Goal: Information Seeking & Learning: Learn about a topic

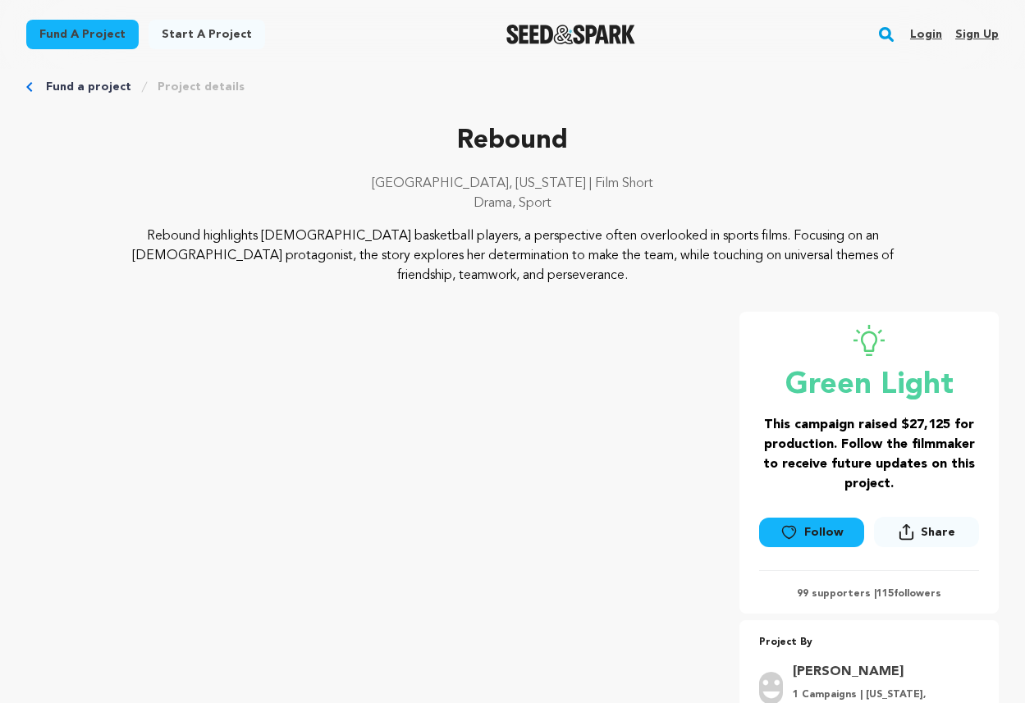
scroll to position [28, 0]
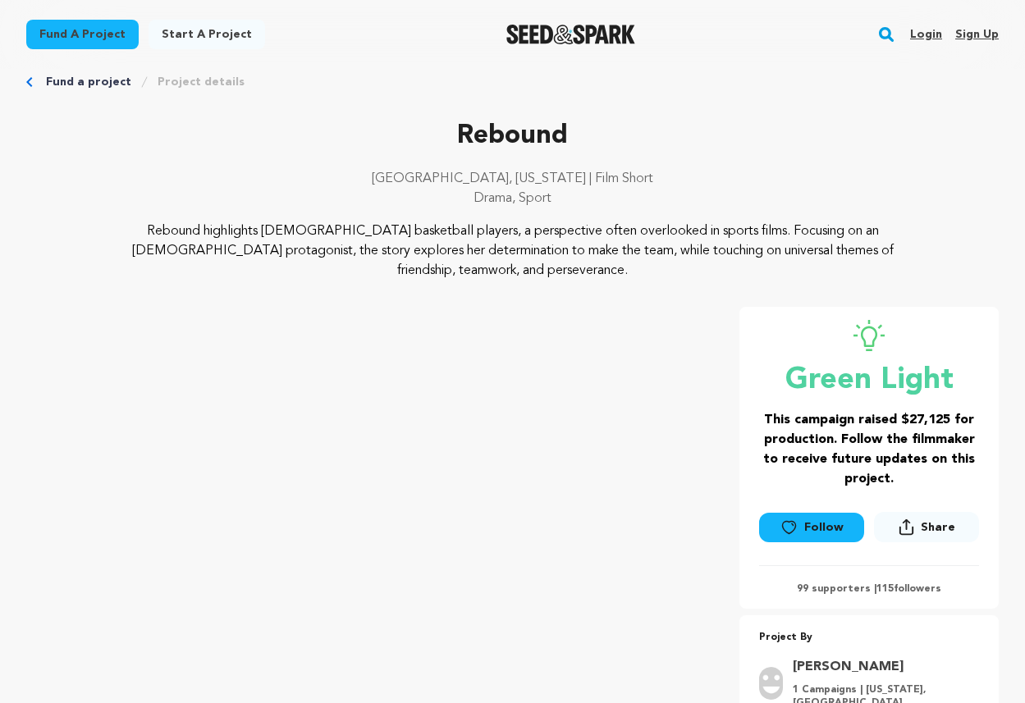
click at [577, 262] on p "Rebound highlights female basketball players, a perspective often overlooked in…" at bounding box center [513, 251] width 778 height 59
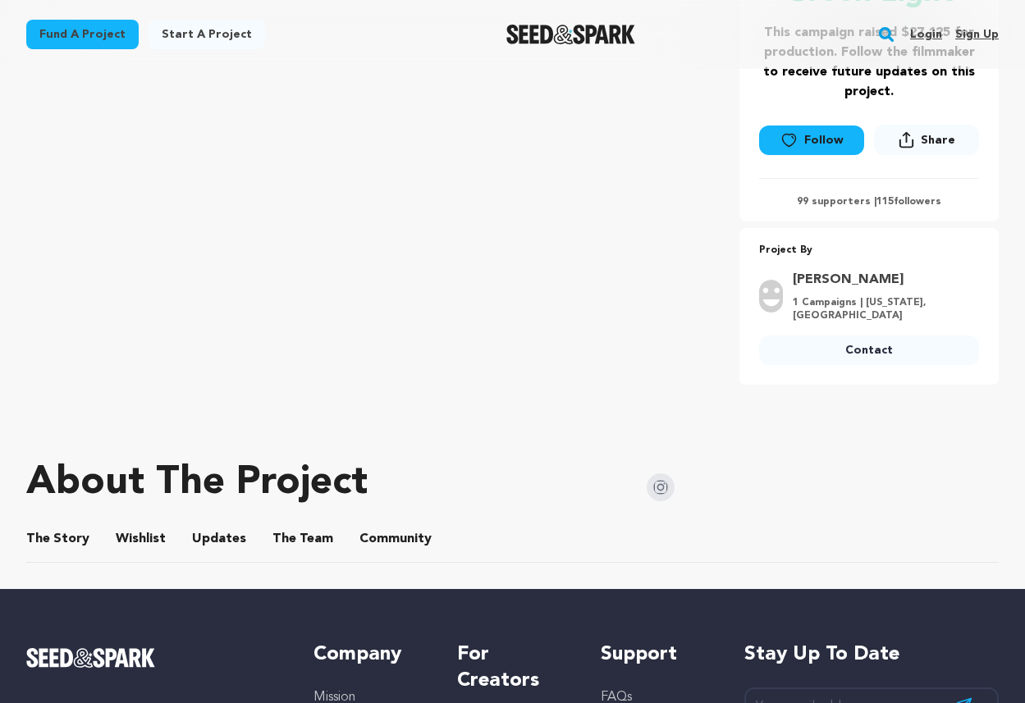
scroll to position [516, 0]
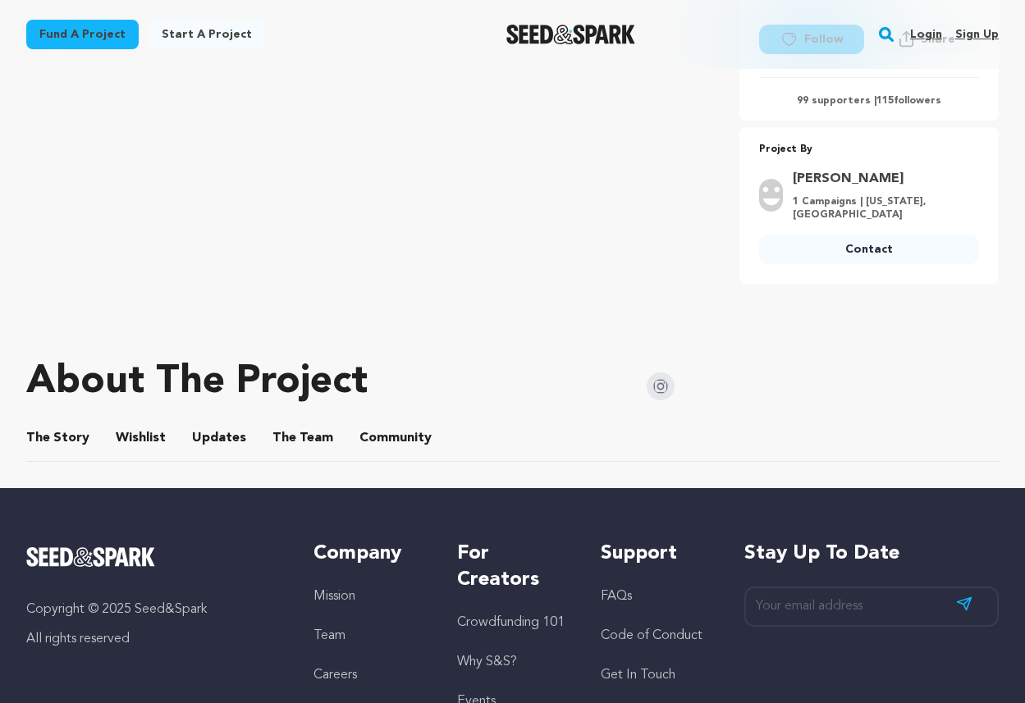
click at [53, 436] on button "The Story" at bounding box center [58, 441] width 39 height 39
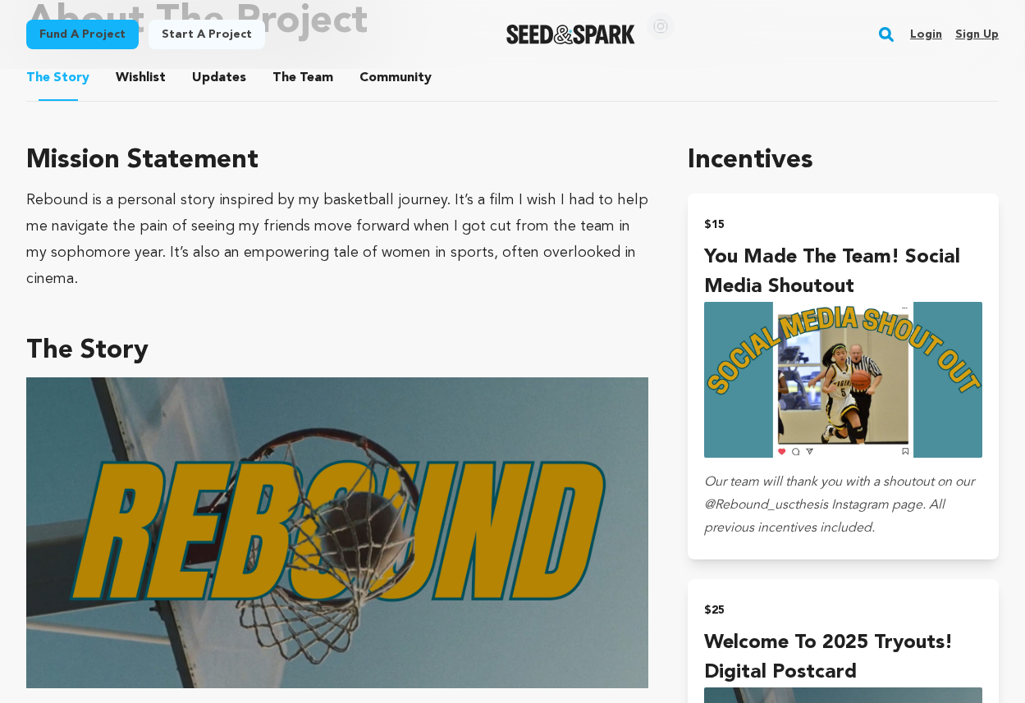
scroll to position [884, 0]
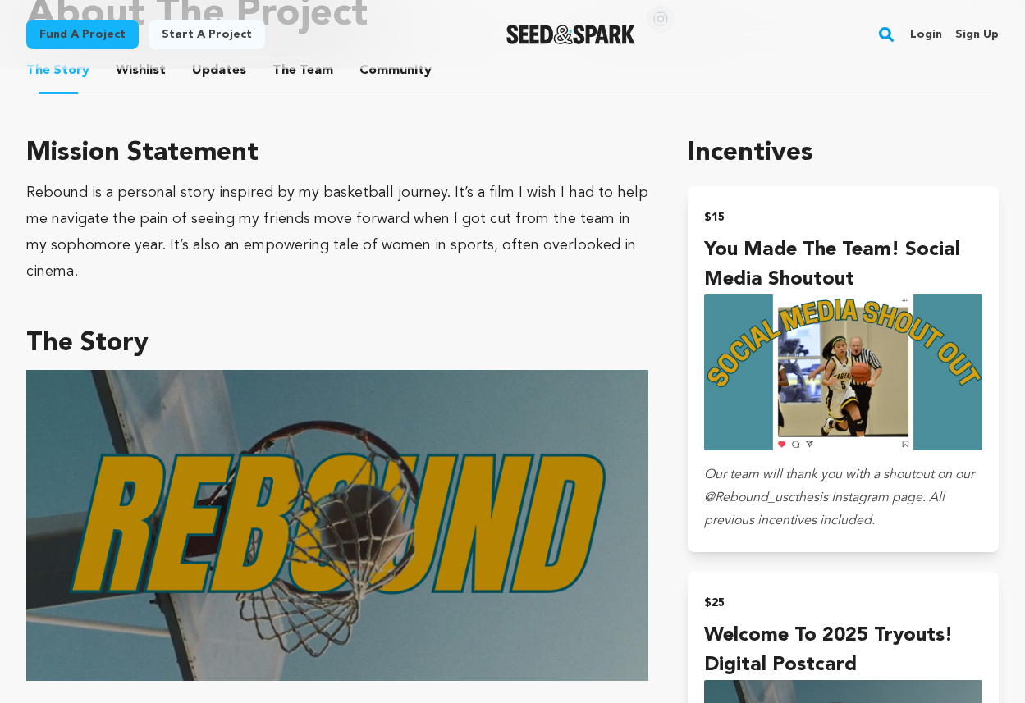
click at [428, 200] on div "Rebound is a personal story inspired by my basketball journey. It’s a film I wi…" at bounding box center [337, 232] width 622 height 105
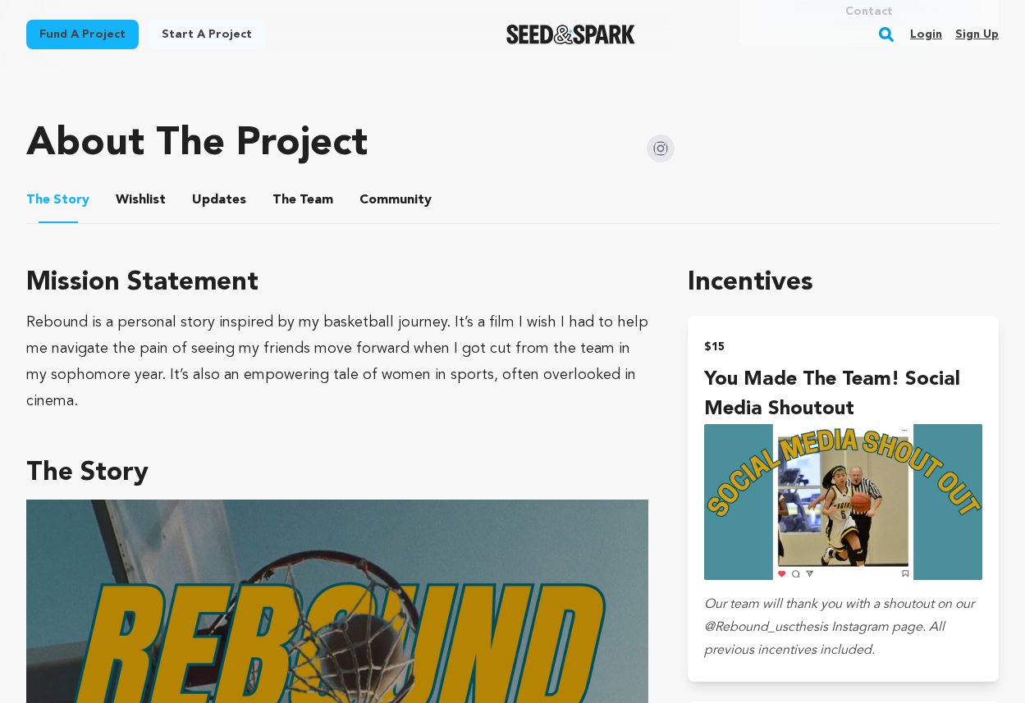
scroll to position [770, 0]
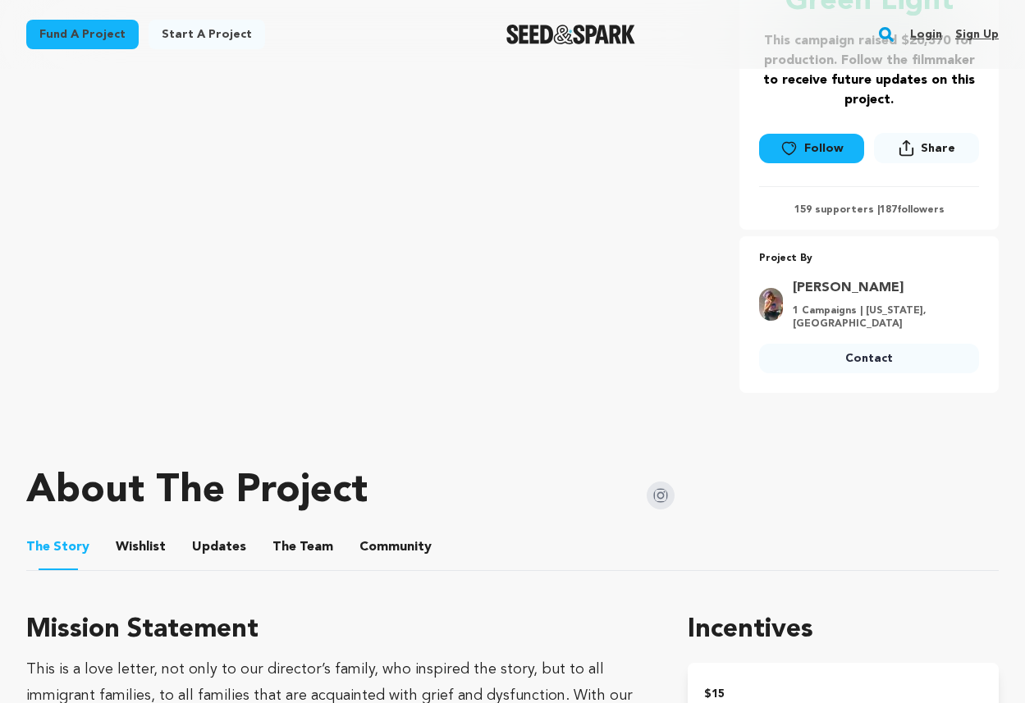
scroll to position [899, 0]
